Goal: Information Seeking & Learning: Find specific fact

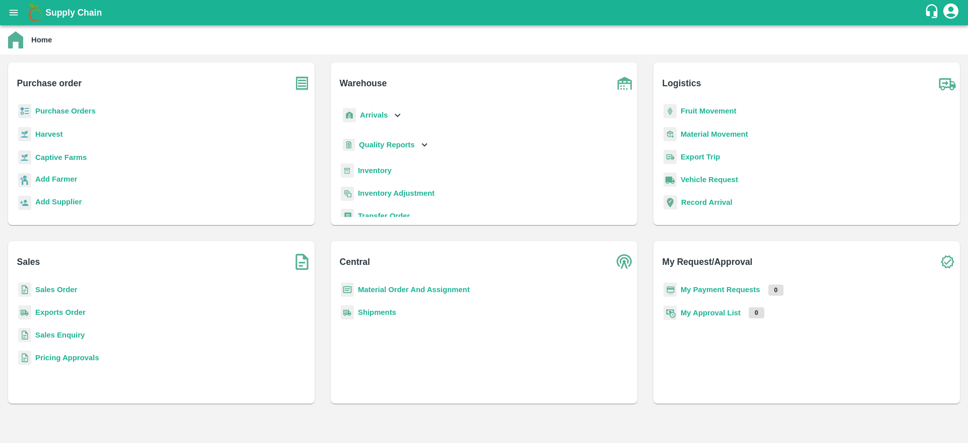
click at [47, 11] on b "Supply Chain" at bounding box center [73, 13] width 56 height 10
click at [8, 11] on icon "open drawer" at bounding box center [13, 12] width 11 height 11
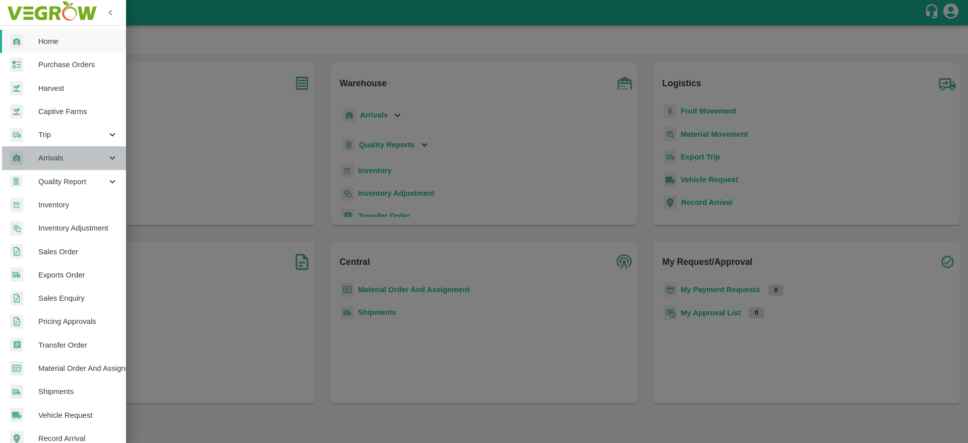
click at [80, 160] on span "Arrivals" at bounding box center [72, 157] width 69 height 11
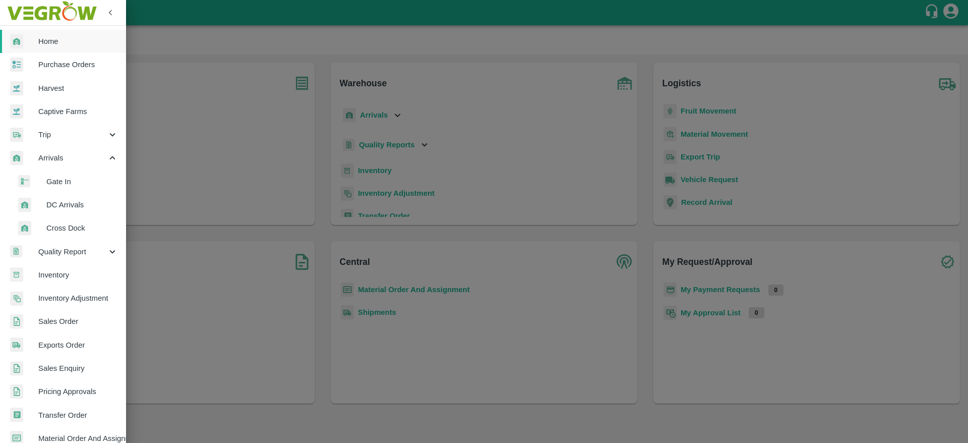
click at [75, 208] on span "DC Arrivals" at bounding box center [82, 204] width 72 height 11
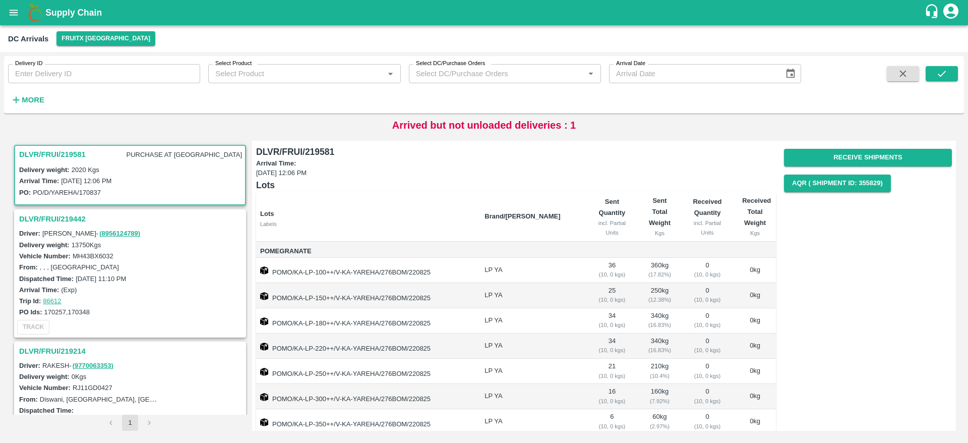
click at [49, 148] on h3 "DLVR/FRUI/219581" at bounding box center [52, 154] width 67 height 13
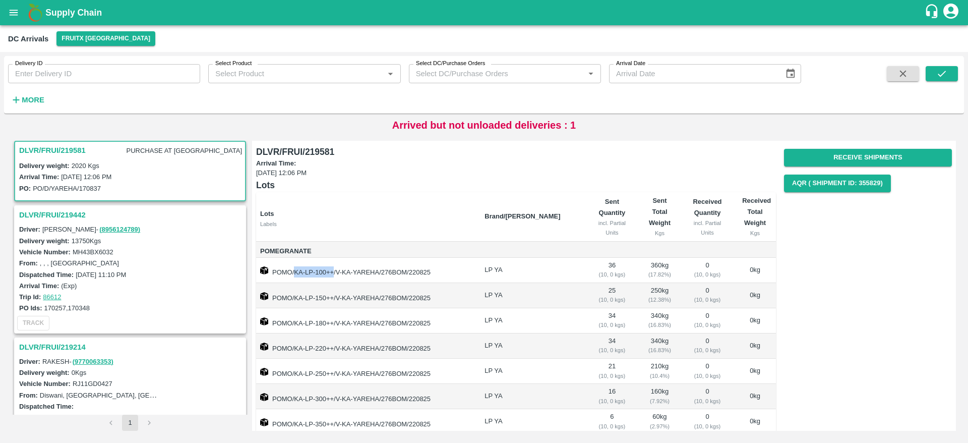
drag, startPoint x: 294, startPoint y: 271, endPoint x: 334, endPoint y: 269, distance: 39.4
click at [334, 269] on td "POMO/KA-LP-100++/V-KA-YAREHA/276BOM/220825" at bounding box center [366, 270] width 220 height 25
copy td "KA-LP-100++"
drag, startPoint x: 293, startPoint y: 297, endPoint x: 321, endPoint y: 297, distance: 28.2
click at [321, 297] on td "POMO/KA-LP-150++/V-KA-YAREHA/276BOM/220825" at bounding box center [366, 295] width 220 height 25
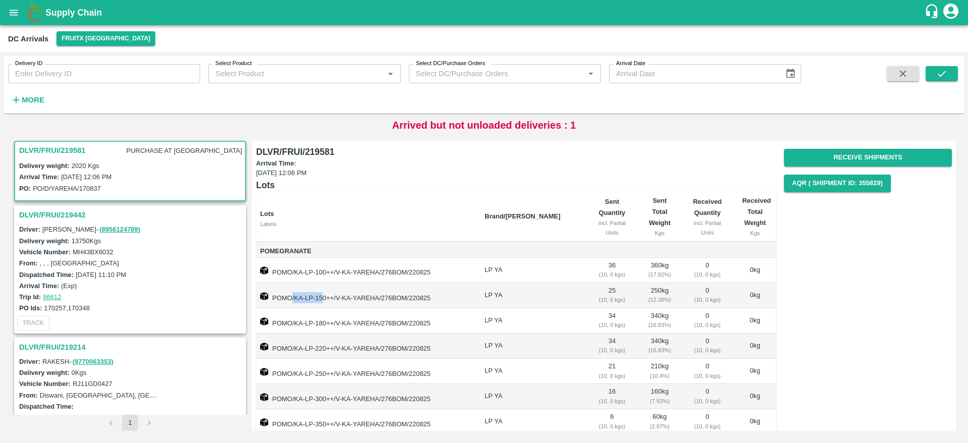
click at [296, 294] on td "POMO/KA-LP-150++/V-KA-YAREHA/276BOM/220825" at bounding box center [366, 295] width 220 height 25
drag, startPoint x: 293, startPoint y: 295, endPoint x: 332, endPoint y: 296, distance: 38.8
click at [332, 296] on td "POMO/KA-LP-150++/V-KA-YAREHA/276BOM/220825" at bounding box center [366, 295] width 220 height 25
copy td "KA-LP-150++"
drag, startPoint x: 293, startPoint y: 322, endPoint x: 333, endPoint y: 322, distance: 39.8
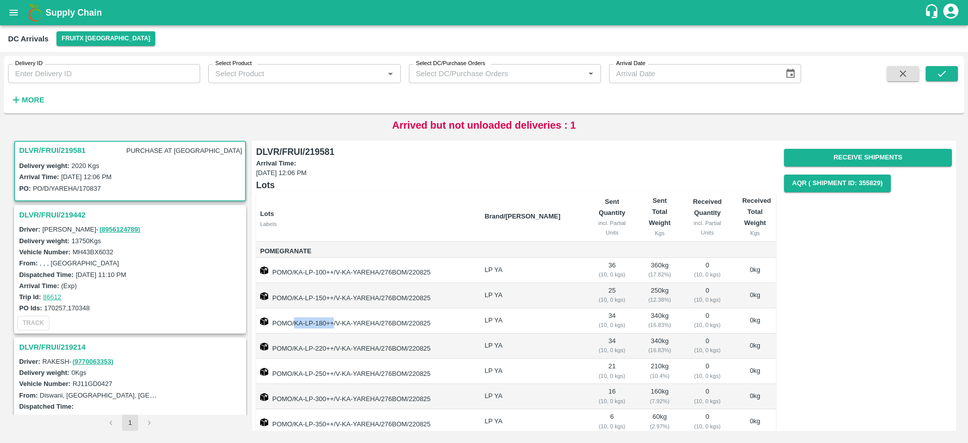
click at [333, 322] on td "POMO/KA-LP-180++/V-KA-YAREHA/276BOM/220825" at bounding box center [366, 320] width 220 height 25
copy td "KA-LP-180++"
drag, startPoint x: 293, startPoint y: 348, endPoint x: 311, endPoint y: 347, distance: 18.2
click at [311, 347] on td "POMO/KA-LP-220++/V-KA-YAREHA/276BOM/220825" at bounding box center [366, 345] width 220 height 25
click at [299, 338] on td "POMO/KA-LP-220++/V-KA-YAREHA/276BOM/220825" at bounding box center [366, 345] width 220 height 25
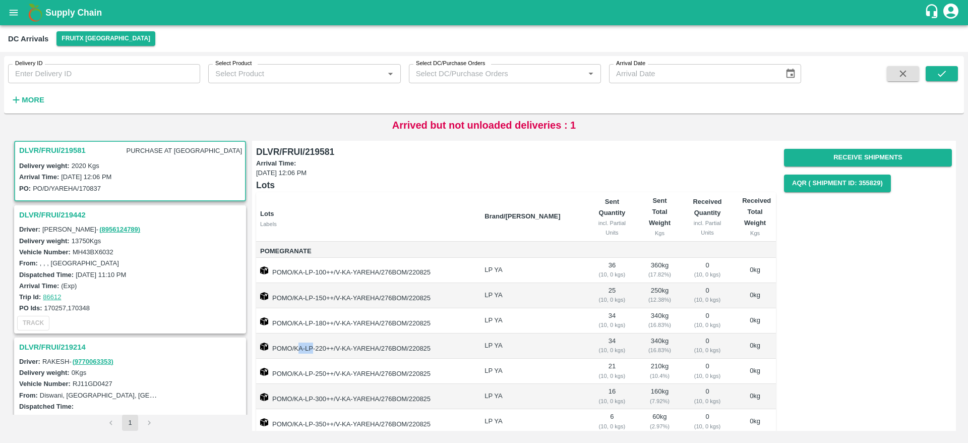
drag, startPoint x: 296, startPoint y: 345, endPoint x: 311, endPoint y: 346, distance: 14.7
click at [311, 346] on td "POMO/KA-LP-220++/V-KA-YAREHA/276BOM/220825" at bounding box center [366, 345] width 220 height 25
drag, startPoint x: 294, startPoint y: 347, endPoint x: 330, endPoint y: 347, distance: 35.8
click at [330, 347] on td "POMO/KA-LP-220++/V-KA-YAREHA/276BOM/220825" at bounding box center [366, 345] width 220 height 25
copy td "KA-LP-220++"
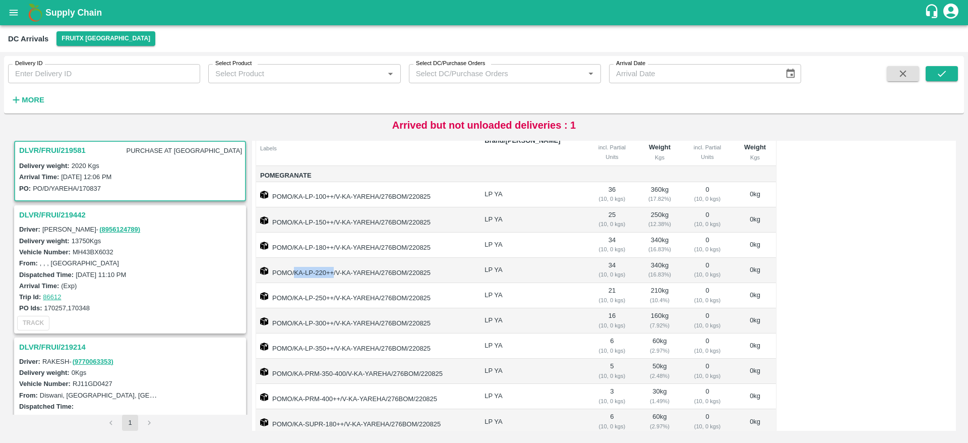
scroll to position [85, 0]
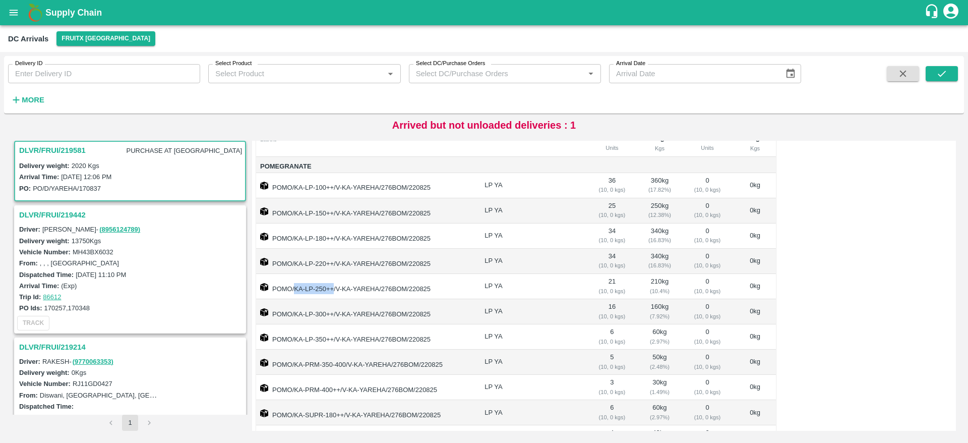
drag, startPoint x: 296, startPoint y: 289, endPoint x: 333, endPoint y: 287, distance: 36.9
click at [333, 287] on td "POMO/KA-LP-250++/V-KA-YAREHA/276BOM/220825" at bounding box center [366, 286] width 220 height 25
copy td "KA-LP-250++"
drag, startPoint x: 295, startPoint y: 312, endPoint x: 333, endPoint y: 313, distance: 37.8
click at [333, 313] on td "POMO/KA-LP-300++/V-KA-YAREHA/276BOM/220825" at bounding box center [366, 311] width 220 height 25
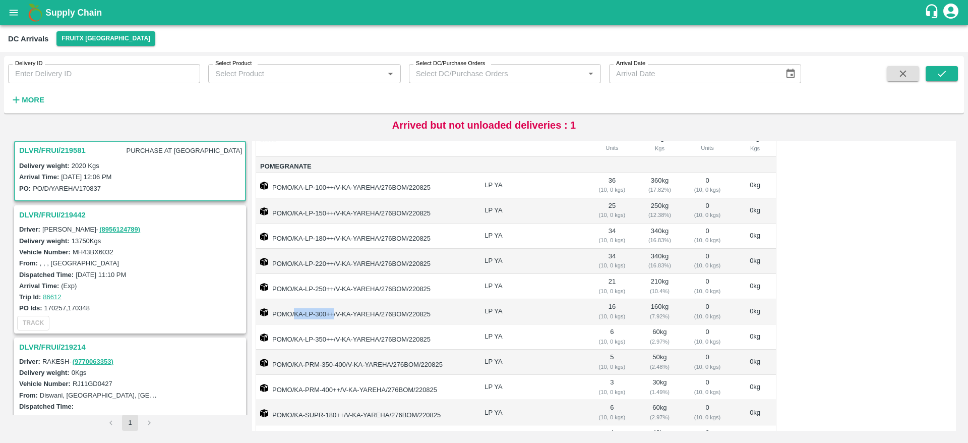
copy td "KA-LP-300++"
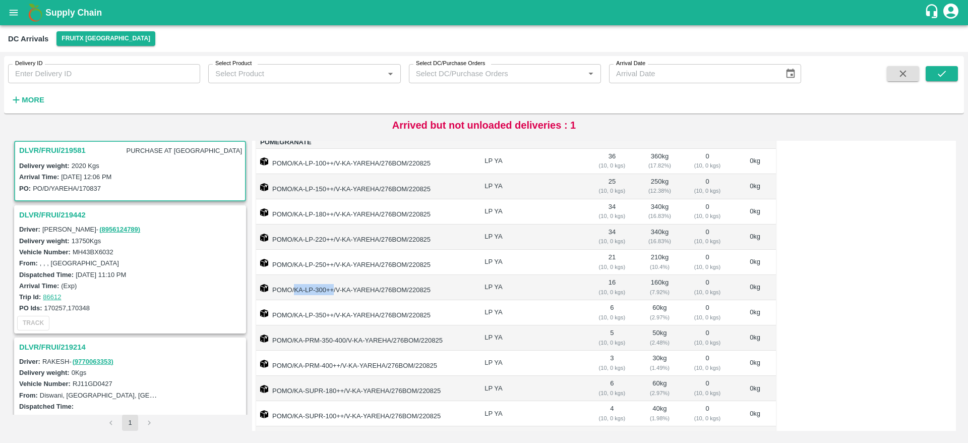
scroll to position [124, 0]
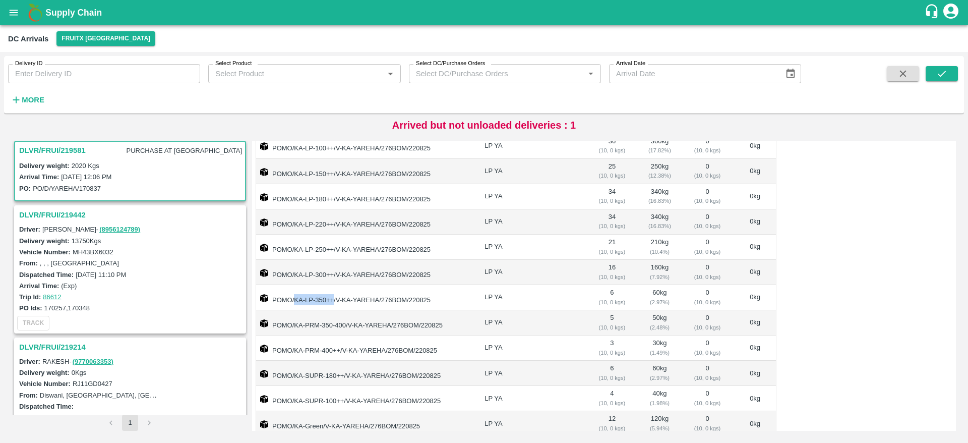
drag, startPoint x: 294, startPoint y: 298, endPoint x: 334, endPoint y: 298, distance: 39.3
click at [334, 298] on td "POMO/KA-LP-350++/V-KA-YAREHA/276BOM/220825" at bounding box center [366, 297] width 220 height 25
copy td "KA-LP-350++"
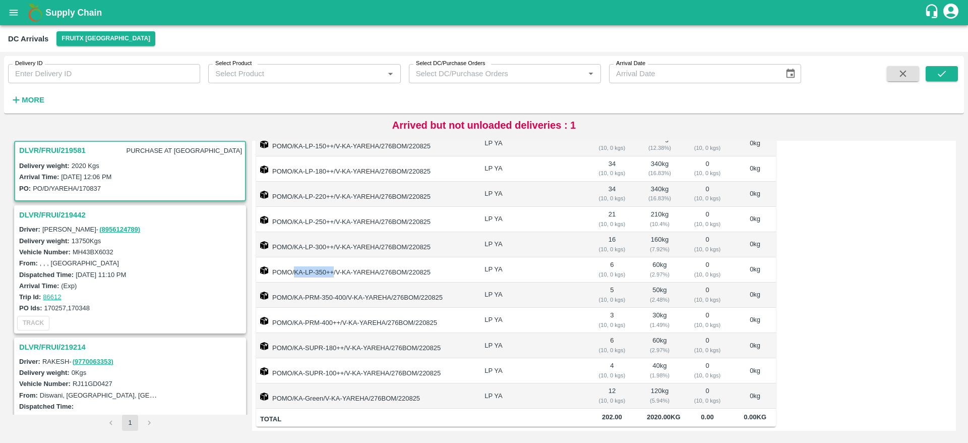
scroll to position [163, 0]
drag, startPoint x: 294, startPoint y: 284, endPoint x: 346, endPoint y: 282, distance: 51.4
click at [346, 282] on td "POMO/KA-PRM-350-400/V-KA-YAREHA/276BOM/220825" at bounding box center [366, 294] width 220 height 25
copy td "KA-PRM-350-400"
drag, startPoint x: 293, startPoint y: 311, endPoint x: 308, endPoint y: 310, distance: 15.1
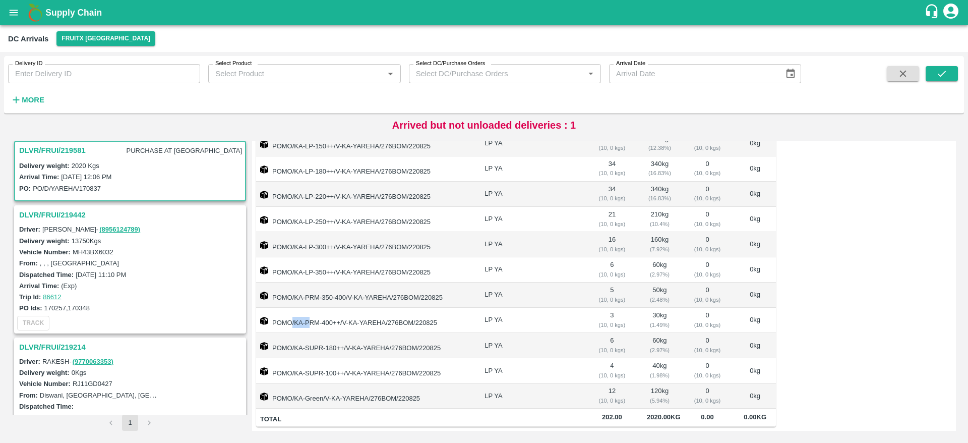
click at [308, 310] on td "POMO/KA-PRM-400++/V-KA-YAREHA/276BOM/220825" at bounding box center [366, 320] width 220 height 25
click at [299, 310] on td "POMO/KA-PRM-400++/V-KA-YAREHA/276BOM/220825" at bounding box center [366, 320] width 220 height 25
drag, startPoint x: 294, startPoint y: 310, endPoint x: 340, endPoint y: 312, distance: 45.4
click at [340, 312] on td "POMO/KA-PRM-400++/V-KA-YAREHA/276BOM/220825" at bounding box center [366, 320] width 220 height 25
copy td "KA-PRM-400++"
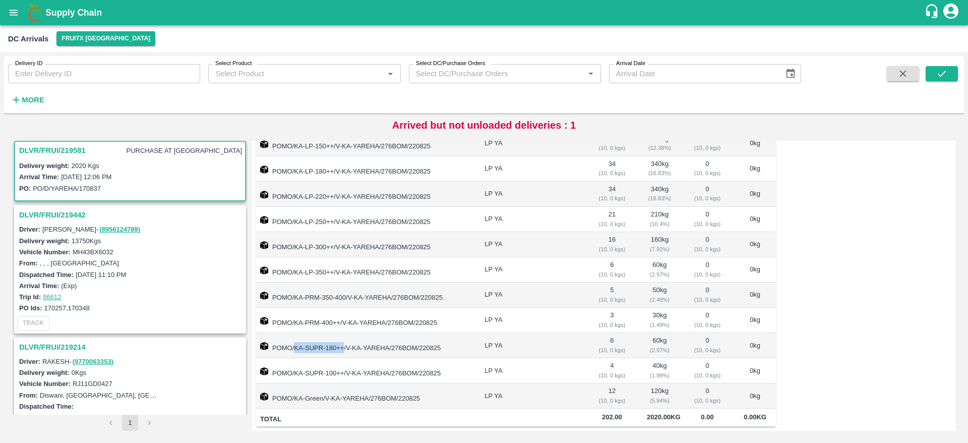
drag, startPoint x: 295, startPoint y: 337, endPoint x: 343, endPoint y: 336, distance: 47.9
click at [343, 336] on td "POMO/KA-SUPR-180++/V-KA-YAREHA/276BOM/220825" at bounding box center [366, 345] width 220 height 25
copy td "KA-SUPR-180++"
drag, startPoint x: 295, startPoint y: 361, endPoint x: 343, endPoint y: 359, distance: 47.9
click at [343, 359] on td "POMO/KA-SUPR-100++/V-KA-YAREHA/276BOM/220825" at bounding box center [366, 370] width 220 height 25
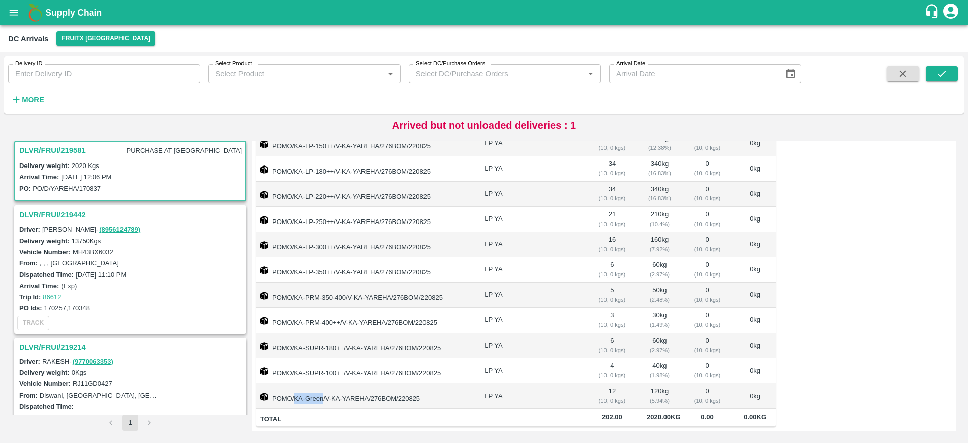
drag, startPoint x: 296, startPoint y: 388, endPoint x: 322, endPoint y: 387, distance: 25.7
click at [322, 387] on td "POMO/KA-Green/V-KA-YAREHA/276BOM/220825" at bounding box center [366, 395] width 220 height 25
